Goal: Task Accomplishment & Management: Manage account settings

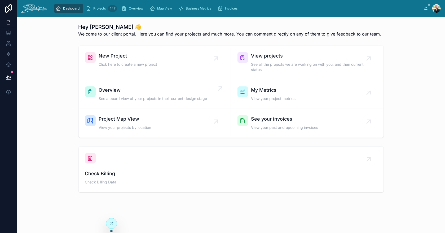
click at [152, 91] on span "Overview" at bounding box center [153, 89] width 108 height 7
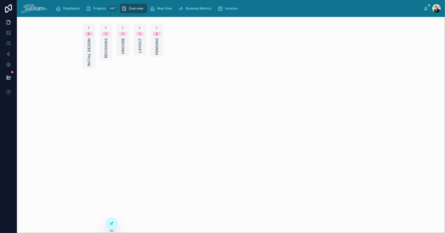
click at [140, 49] on span "Layout" at bounding box center [139, 45] width 5 height 15
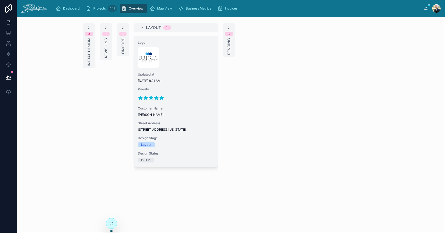
click at [201, 82] on span "[DATE] 8:21 AM" at bounding box center [176, 81] width 76 height 4
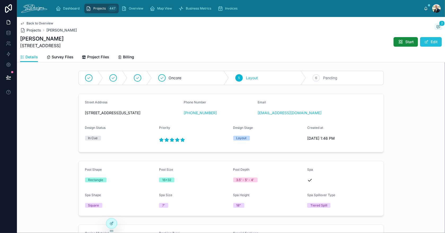
click at [428, 39] on button "Edit" at bounding box center [431, 42] width 22 height 10
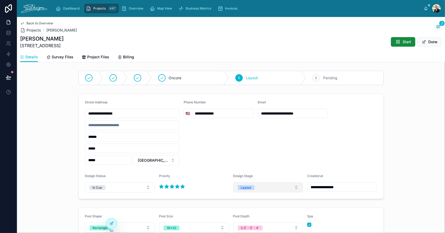
click at [257, 188] on button "Layout" at bounding box center [268, 187] width 70 height 10
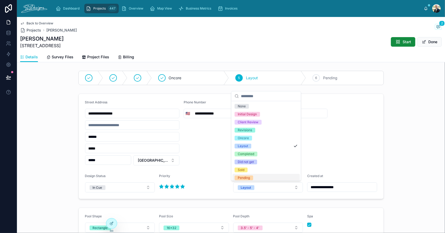
click at [265, 177] on div "Pending" at bounding box center [265, 178] width 67 height 8
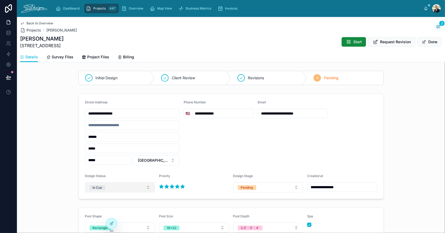
click at [124, 190] on button "In Cue" at bounding box center [120, 187] width 70 height 10
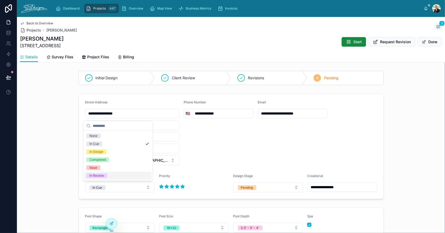
click at [119, 174] on div "In Review" at bounding box center [117, 176] width 67 height 8
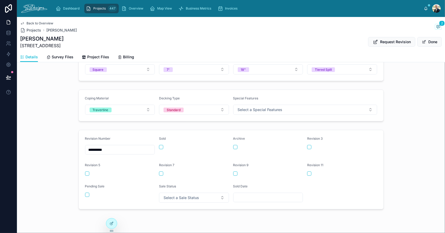
scroll to position [186, 0]
click at [86, 194] on button "button" at bounding box center [87, 194] width 4 height 4
click at [176, 195] on span "Select a Sale Status" at bounding box center [182, 197] width 36 height 5
click at [185, 160] on div "Pending" at bounding box center [191, 160] width 67 height 8
click at [342, 185] on form "**********" at bounding box center [231, 169] width 305 height 79
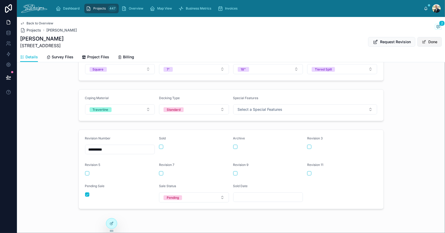
click at [431, 43] on button "Done" at bounding box center [430, 42] width 24 height 10
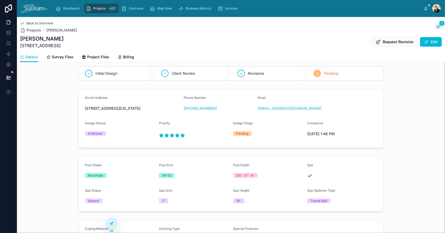
scroll to position [0, 0]
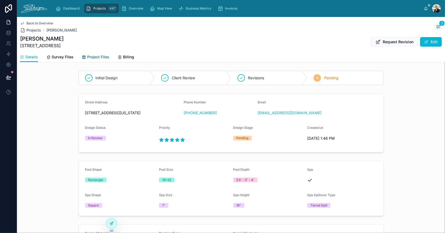
click at [94, 55] on span "Project Files" at bounding box center [98, 56] width 22 height 5
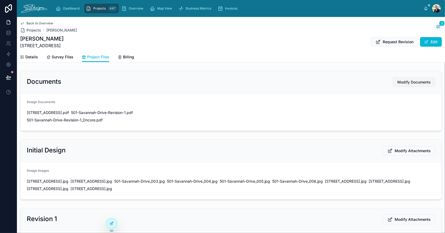
click at [414, 80] on span "Modify Documents" at bounding box center [413, 82] width 33 height 5
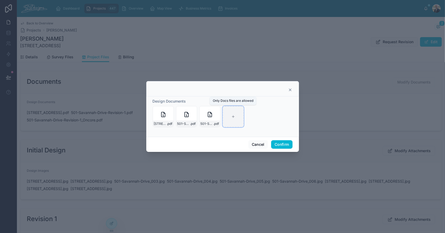
click at [229, 115] on div at bounding box center [233, 116] width 21 height 21
type input "**********"
click at [288, 147] on button "Confirm" at bounding box center [281, 144] width 21 height 8
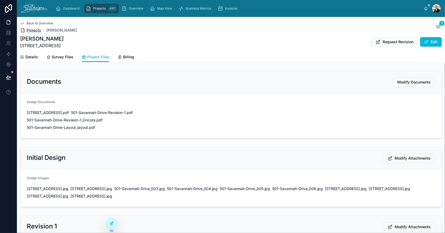
click at [33, 30] on span "Projects" at bounding box center [34, 30] width 15 height 5
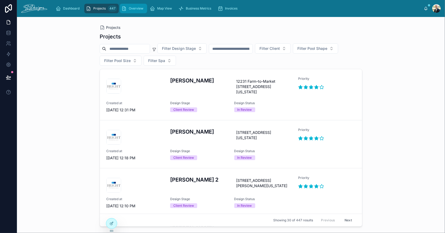
click at [126, 8] on icon "scrollable content" at bounding box center [123, 8] width 5 height 5
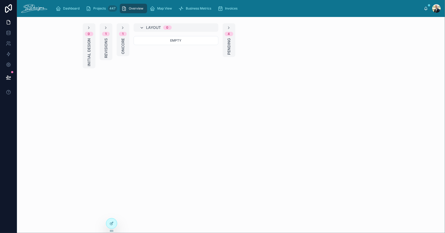
click at [142, 27] on icon at bounding box center [142, 28] width 4 height 4
click at [124, 47] on span "Oncore" at bounding box center [122, 46] width 5 height 16
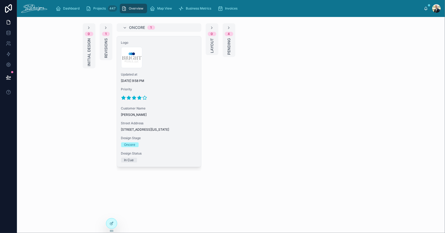
click at [180, 84] on div "Logo 300x300-logo .jpg Updated at [DATE] 9:58 PM Priority Customer Name [PERSON…" at bounding box center [159, 101] width 84 height 130
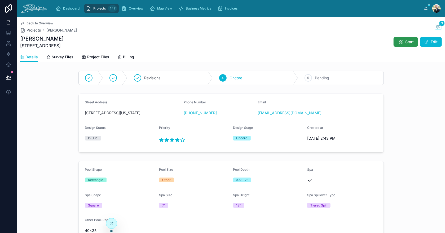
click at [398, 39] on icon at bounding box center [400, 41] width 5 height 5
click at [133, 9] on span "Overview" at bounding box center [136, 8] width 15 height 4
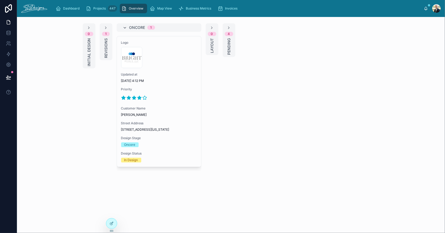
click at [125, 27] on icon at bounding box center [125, 28] width 4 height 4
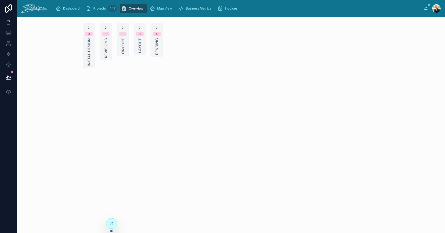
click at [106, 28] on icon at bounding box center [106, 28] width 4 height 4
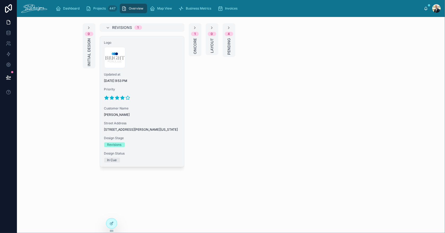
click at [158, 99] on div at bounding box center [142, 98] width 76 height 8
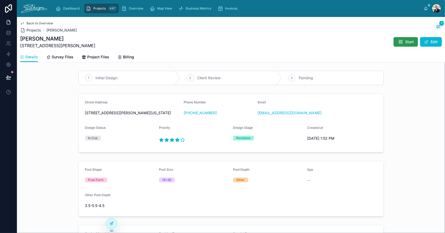
click at [398, 43] on icon at bounding box center [400, 41] width 5 height 5
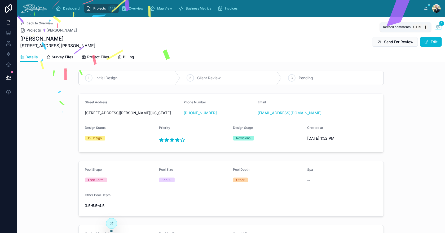
click at [438, 26] on icon at bounding box center [438, 26] width 1 height 0
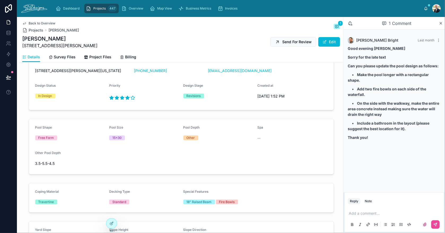
scroll to position [27, 0]
